Goal: Find specific page/section: Find specific page/section

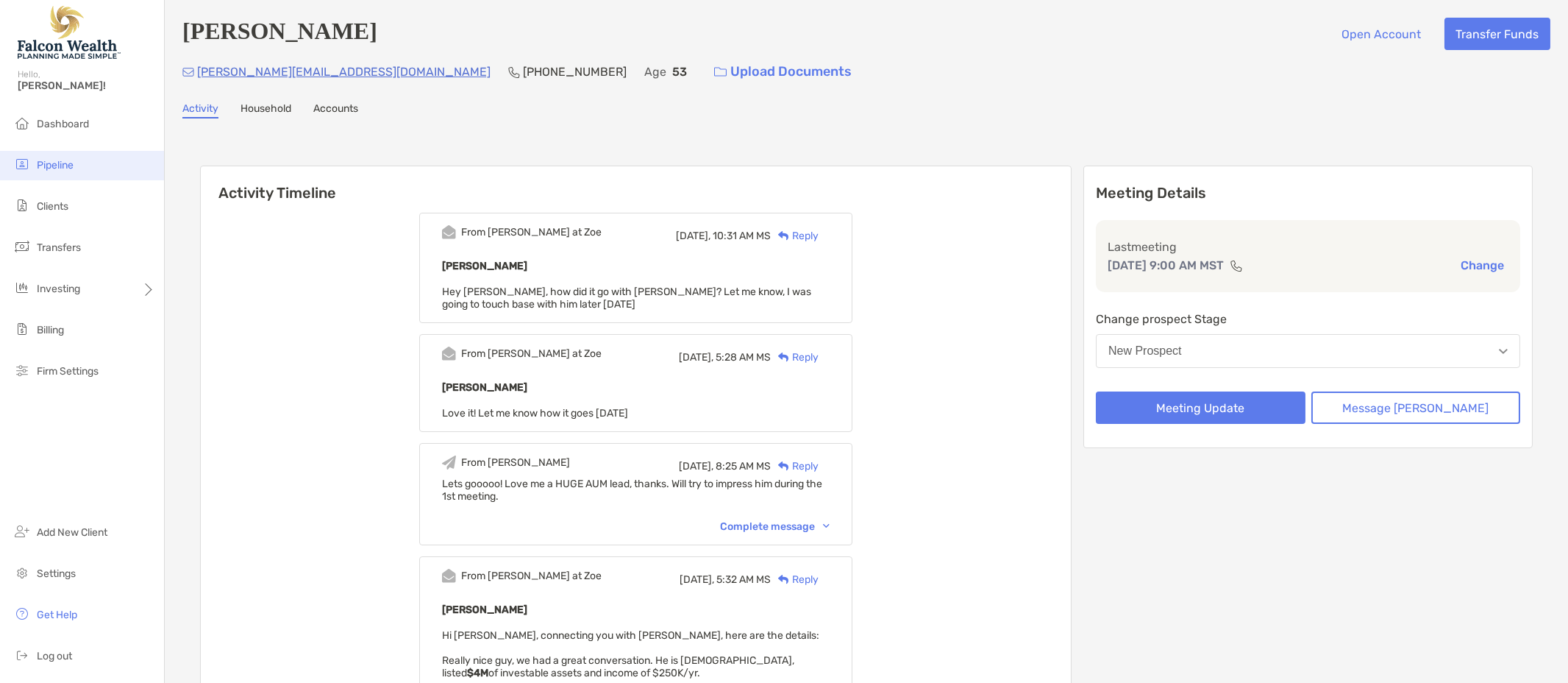
click at [40, 157] on li "Pipeline" at bounding box center [82, 165] width 164 height 29
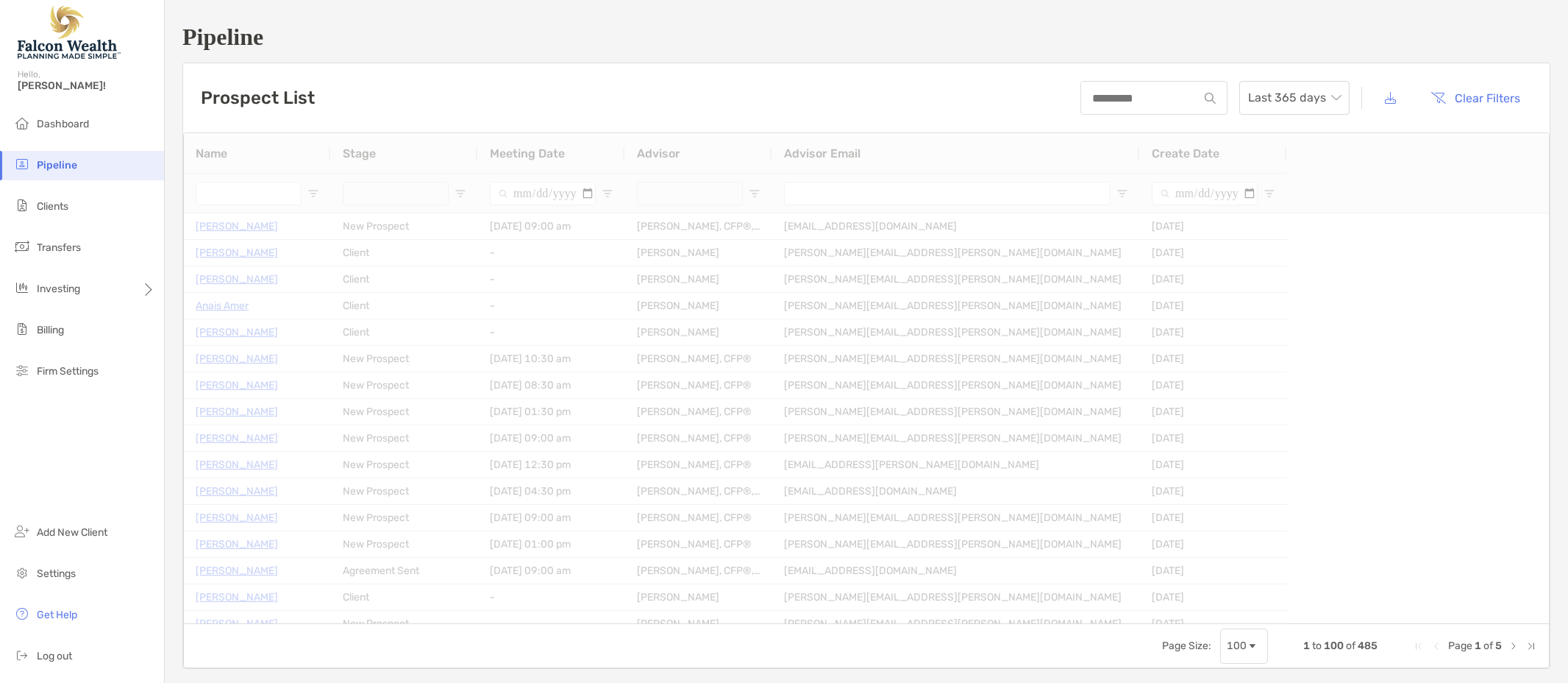
type input "**********"
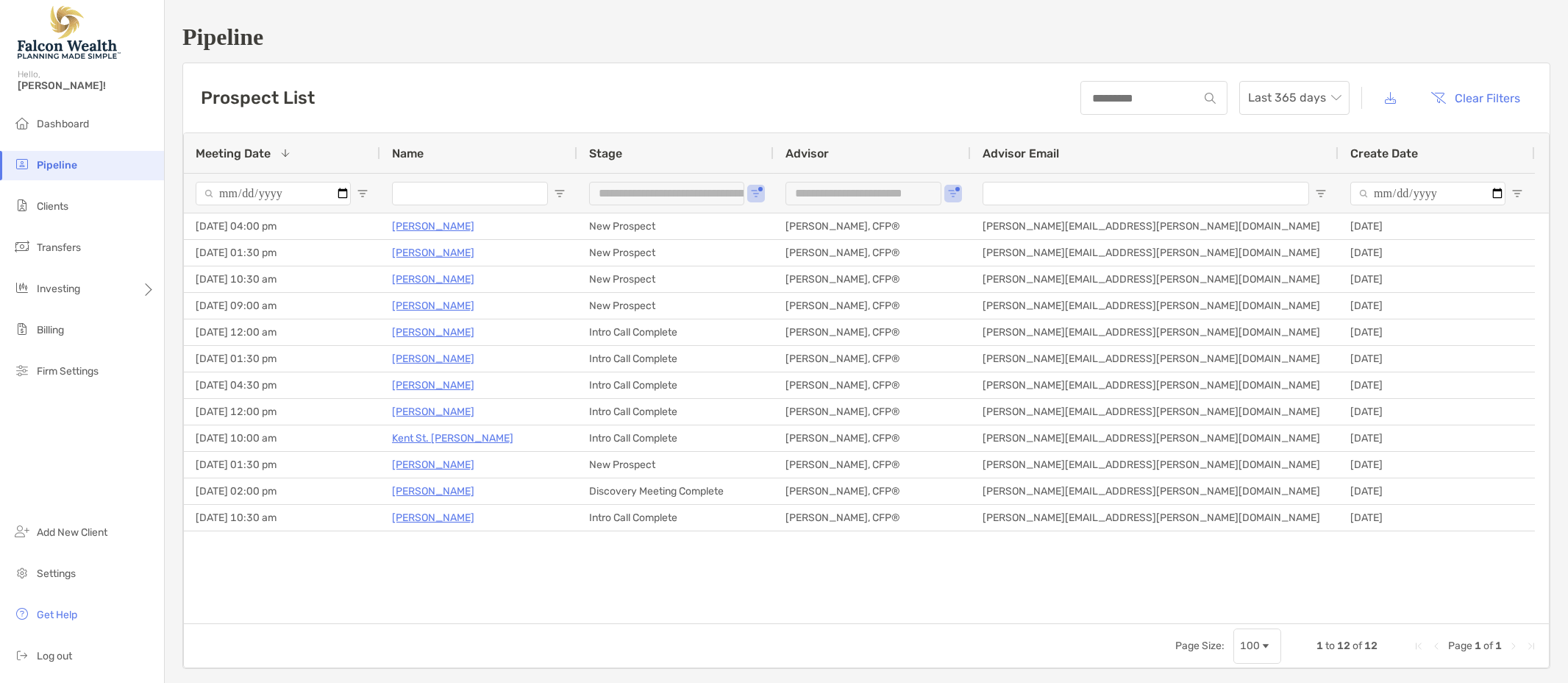
click at [329, 611] on div "Ariel Tuazon New Prospect 10/10/2025 - 10:30 am Matthew Shahin, CFP® matthew.sh…" at bounding box center [867, 418] width 1365 height 410
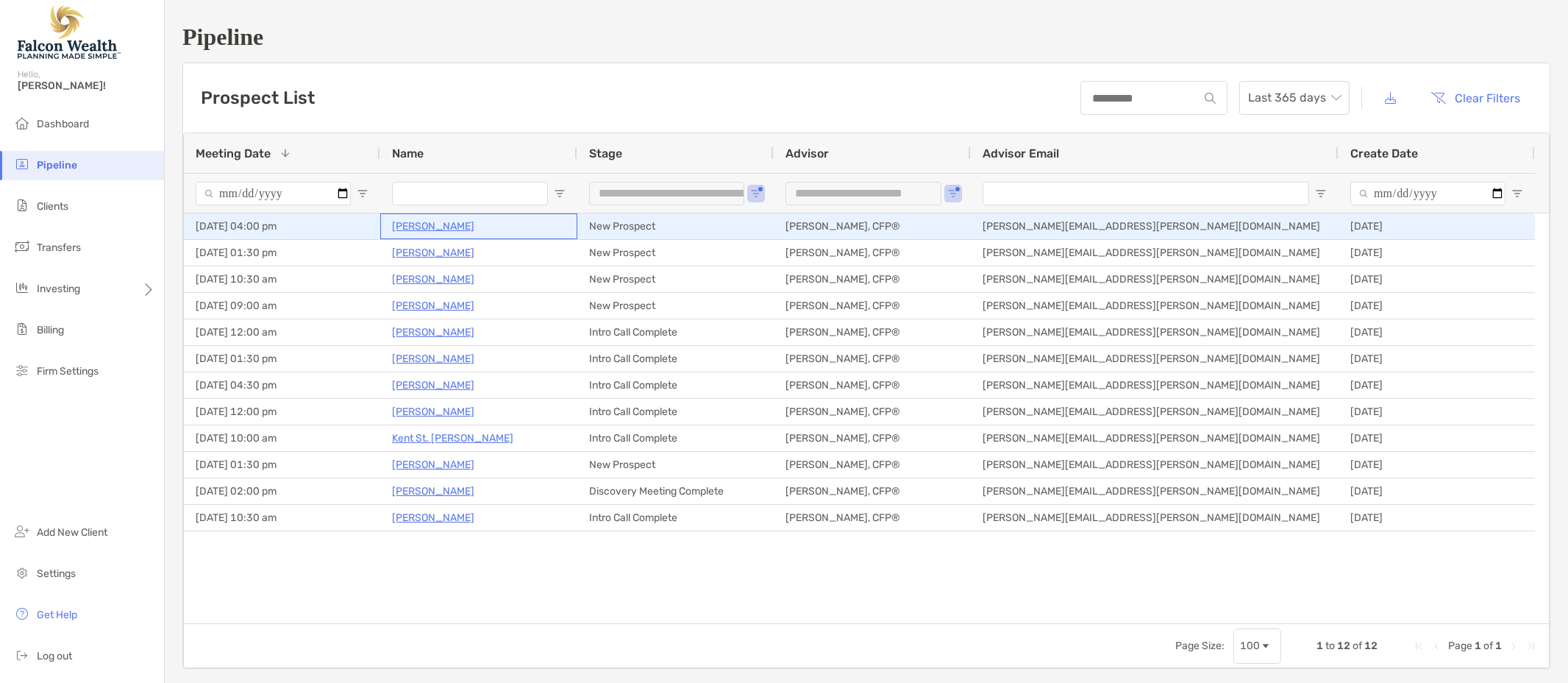
click at [452, 222] on p "[PERSON_NAME]" at bounding box center [432, 226] width 83 height 18
